Goal: Task Accomplishment & Management: Manage account settings

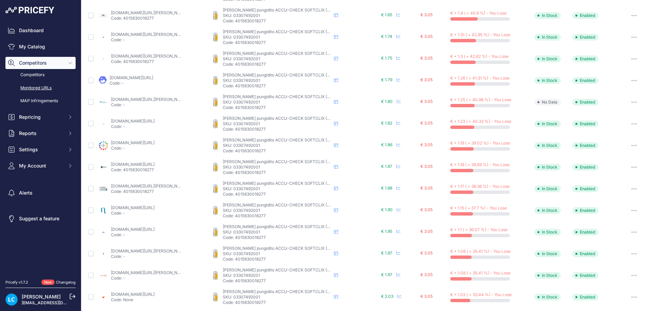
scroll to position [216, 0]
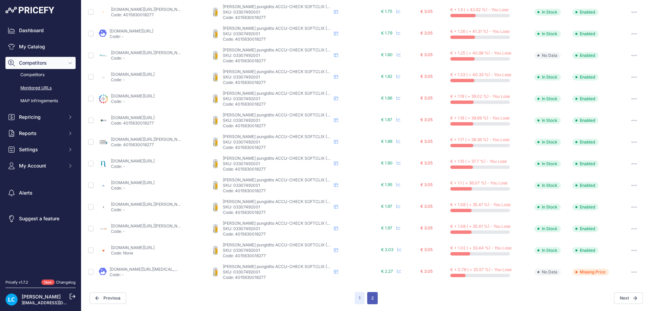
click at [368, 299] on button "2" at bounding box center [372, 298] width 11 height 12
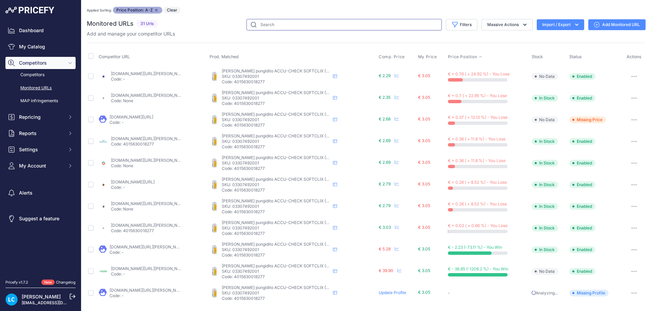
click at [381, 27] on input "text" at bounding box center [343, 25] width 195 height 12
click at [522, 31] on div "Add and manage your competitor URLs" at bounding box center [366, 33] width 558 height 7
click at [510, 26] on button "Massive Actions" at bounding box center [506, 25] width 51 height 12
click at [465, 23] on button "Filters" at bounding box center [462, 25] width 32 height 12
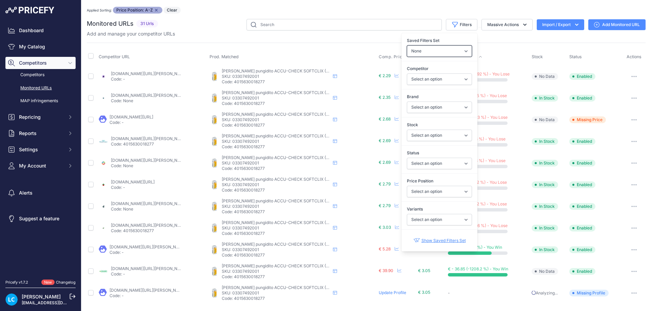
click at [448, 54] on select "None GIMA Pvs product Self-created filters set on 2025-05-22 13:48:07 for repor…" at bounding box center [439, 51] width 65 height 12
select select "24883"
click at [407, 45] on select "None GIMA Pvs product Self-created filters set on 2025-05-22 13:48:07 for repor…" at bounding box center [439, 51] width 65 height 12
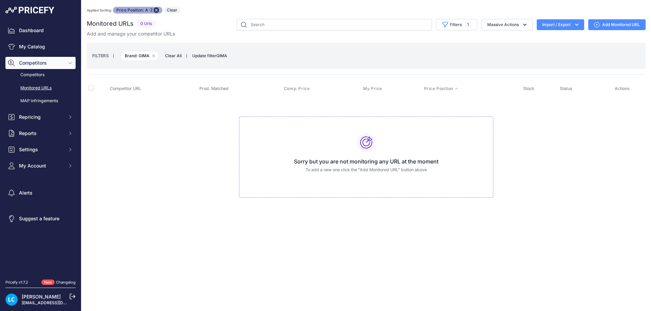
click at [157, 11] on icon "button" at bounding box center [156, 10] width 3 height 3
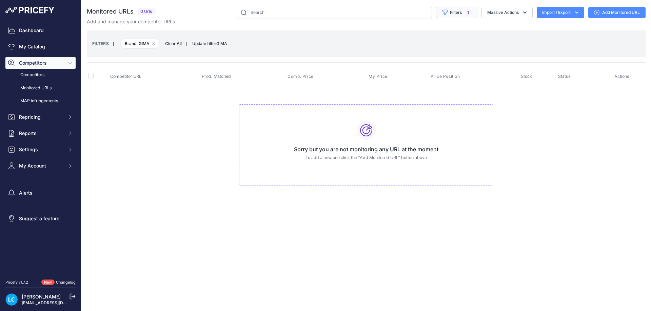
click at [459, 13] on button "Filters 1" at bounding box center [456, 13] width 41 height 12
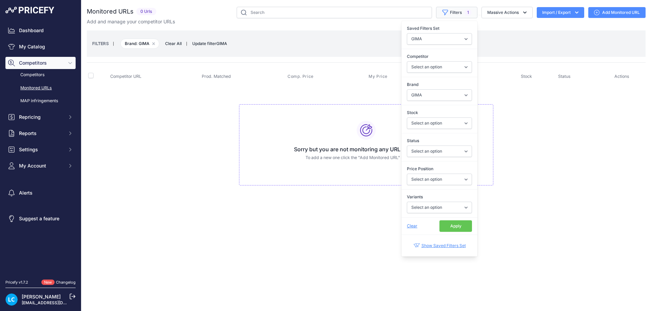
click at [458, 13] on button "Filters 1" at bounding box center [456, 13] width 41 height 12
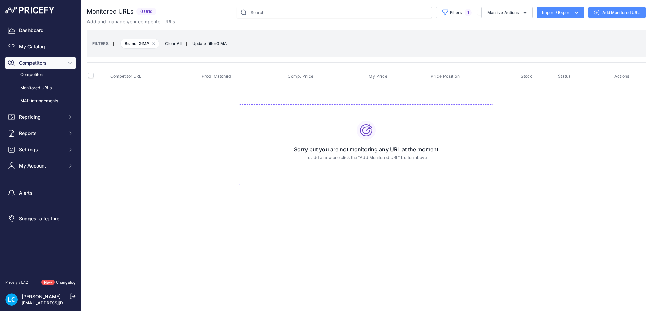
click at [44, 88] on link "Monitored URLs" at bounding box center [40, 88] width 70 height 12
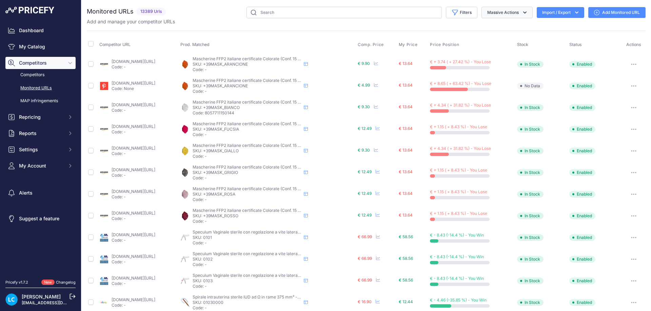
click at [491, 12] on button "Massive Actions" at bounding box center [506, 13] width 51 height 12
click at [456, 12] on button "Filters" at bounding box center [462, 13] width 32 height 12
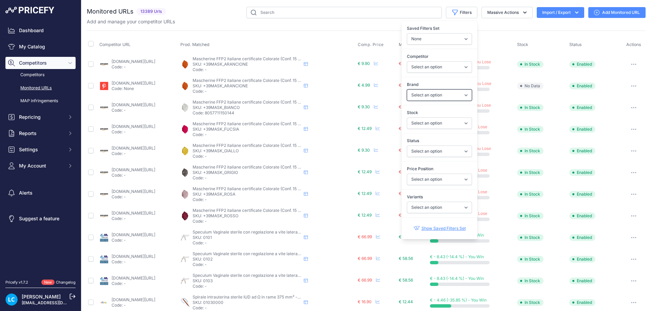
click at [433, 101] on select "Select an option 3M 3M ITALIA A.M.I. Italia Abbott Accu-Chek AIESI AKKUPLANET A…" at bounding box center [439, 95] width 65 height 12
click at [432, 97] on select "Select an option 3M 3M ITALIA A.M.I. Italia Abbott Accu-Chek AIESI AKKUPLANET A…" at bounding box center [439, 95] width 65 height 12
click at [431, 69] on select "Select an option 1000farmacie.it abmedicalortopedia.it aedcompany.nl agifemerge…" at bounding box center [439, 67] width 65 height 12
click at [431, 43] on select "None GIMA Pvs product Self-created filters set on 2025-05-22 13:48:07 for repor…" at bounding box center [439, 39] width 65 height 12
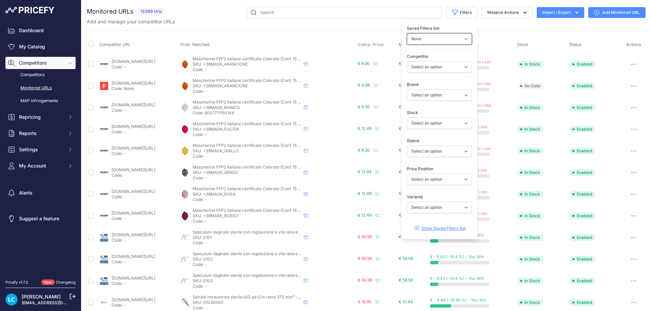
click at [431, 37] on select "None GIMA Pvs product Self-created filters set on 2025-05-22 13:48:07 for repor…" at bounding box center [439, 39] width 65 height 12
click at [419, 99] on select "Select an option 3M 3M ITALIA A.M.I. Italia Abbott Accu-Chek AIESI AKKUPLANET A…" at bounding box center [439, 95] width 65 height 12
select select "GIMA"
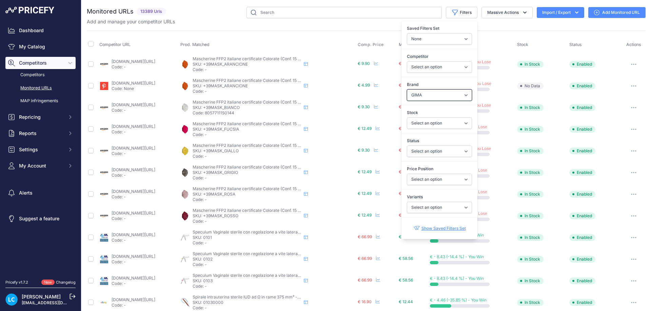
click at [407, 89] on select "Select an option 3M 3M ITALIA A.M.I. Italia Abbott Accu-Chek AIESI AKKUPLANET A…" at bounding box center [439, 95] width 65 height 12
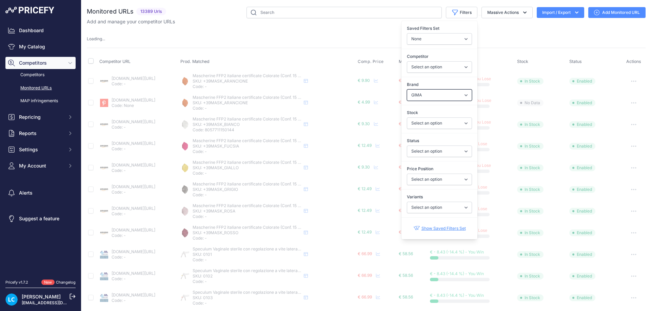
select select
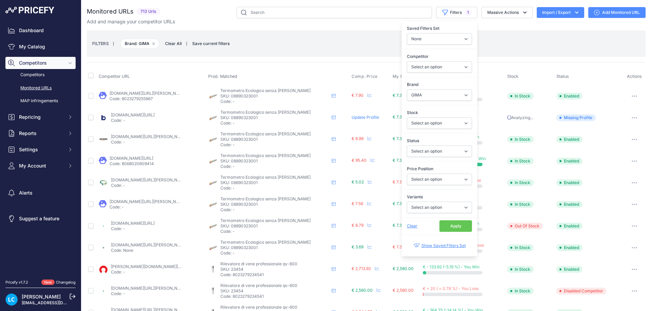
click at [452, 230] on button "Apply" at bounding box center [455, 227] width 33 height 12
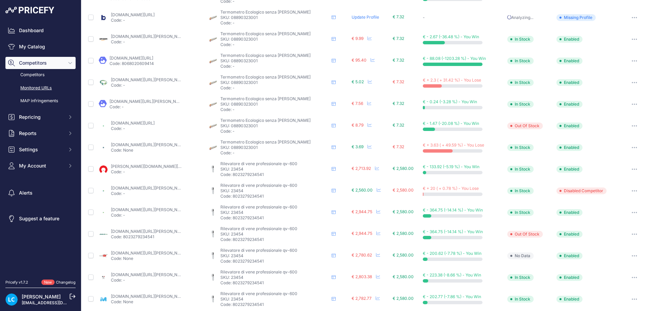
scroll to position [33, 0]
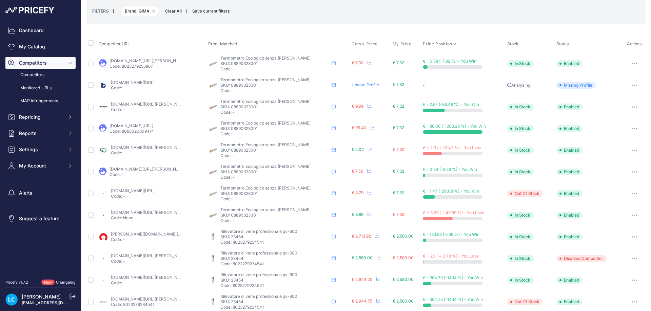
click at [428, 45] on span "Price Position" at bounding box center [437, 43] width 29 height 5
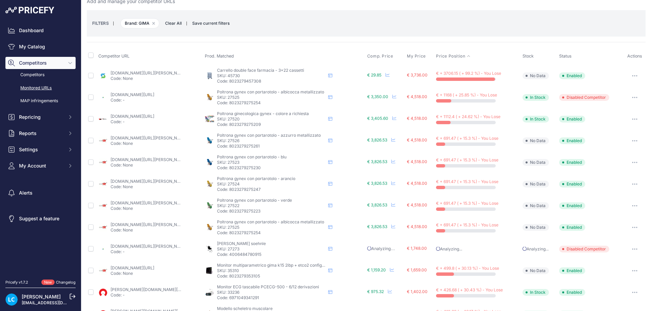
scroll to position [45, 0]
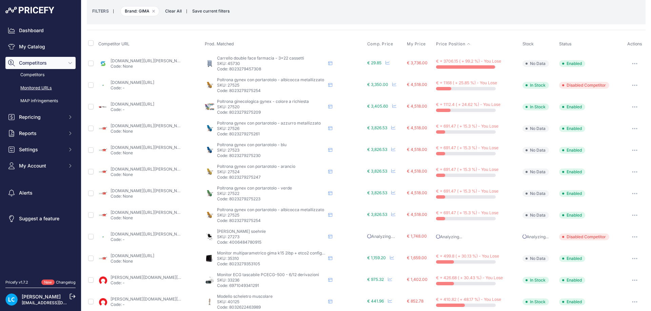
click at [163, 60] on link "secostore.it/carrello-double-face-farmacia-3-22-cassetti-gima.html?prirule_jdsn…" at bounding box center [148, 60] width 77 height 5
click at [628, 61] on button "button" at bounding box center [635, 63] width 14 height 9
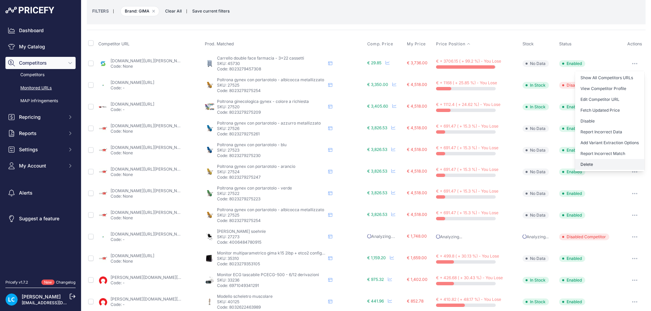
click at [585, 163] on button "Delete" at bounding box center [609, 164] width 69 height 11
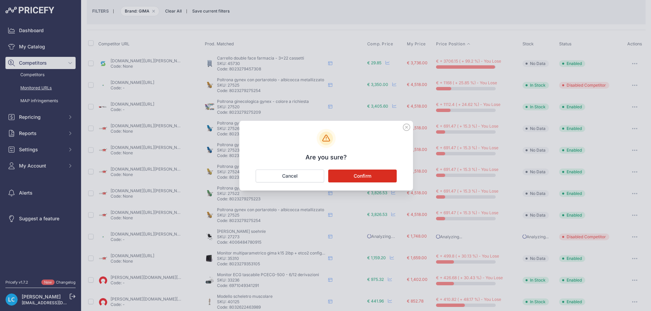
click at [373, 177] on button "Confirm" at bounding box center [362, 176] width 68 height 13
